Goal: Task Accomplishment & Management: Manage account settings

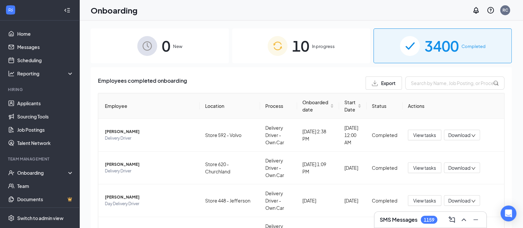
click at [288, 47] on div "10 In progress" at bounding box center [301, 45] width 138 height 35
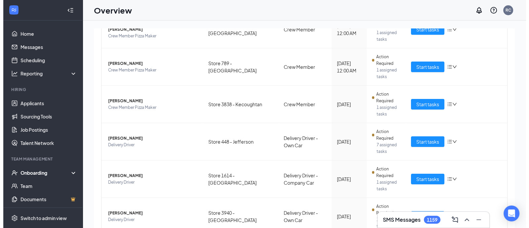
scroll to position [199, 0]
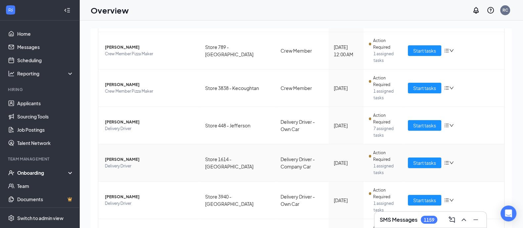
click at [114, 156] on span "[PERSON_NAME]" at bounding box center [150, 159] width 90 height 7
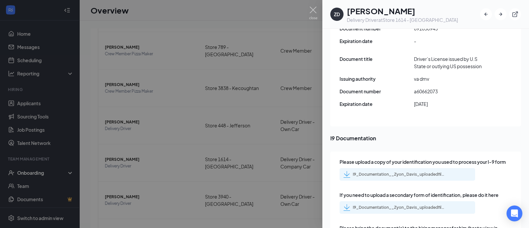
scroll to position [992, 0]
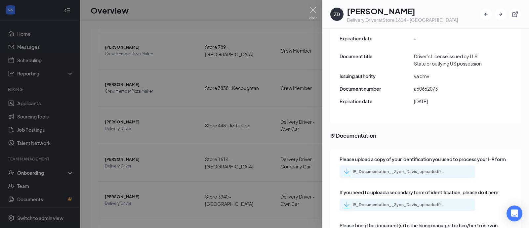
click at [396, 169] on div "I9_Documentation__Zyon_Davis_uploadedfile_20251010.pdf.pdf" at bounding box center [399, 171] width 93 height 5
click at [382, 202] on div "I9_Documentation__Zyon_Davis_uploadedfile_20251010.pdf.pdf" at bounding box center [399, 204] width 93 height 5
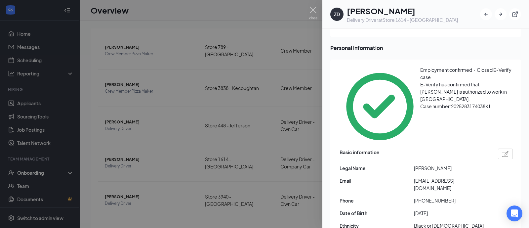
scroll to position [0, 0]
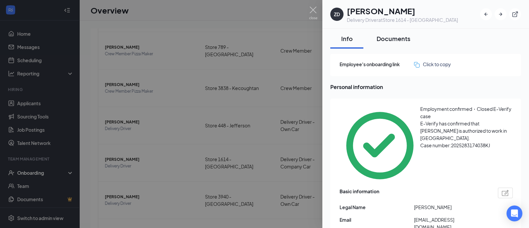
click at [393, 39] on div "Documents" at bounding box center [394, 38] width 34 height 8
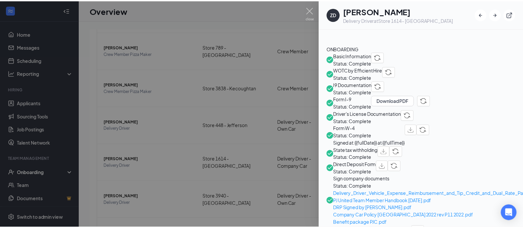
scroll to position [164, 0]
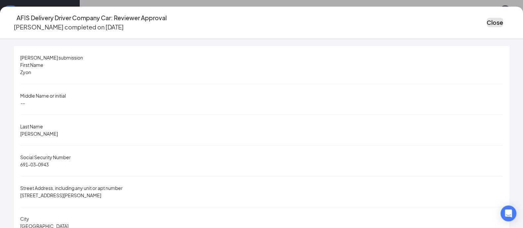
click at [486, 19] on button "Close" at bounding box center [494, 22] width 17 height 9
